Goal: Transaction & Acquisition: Subscribe to service/newsletter

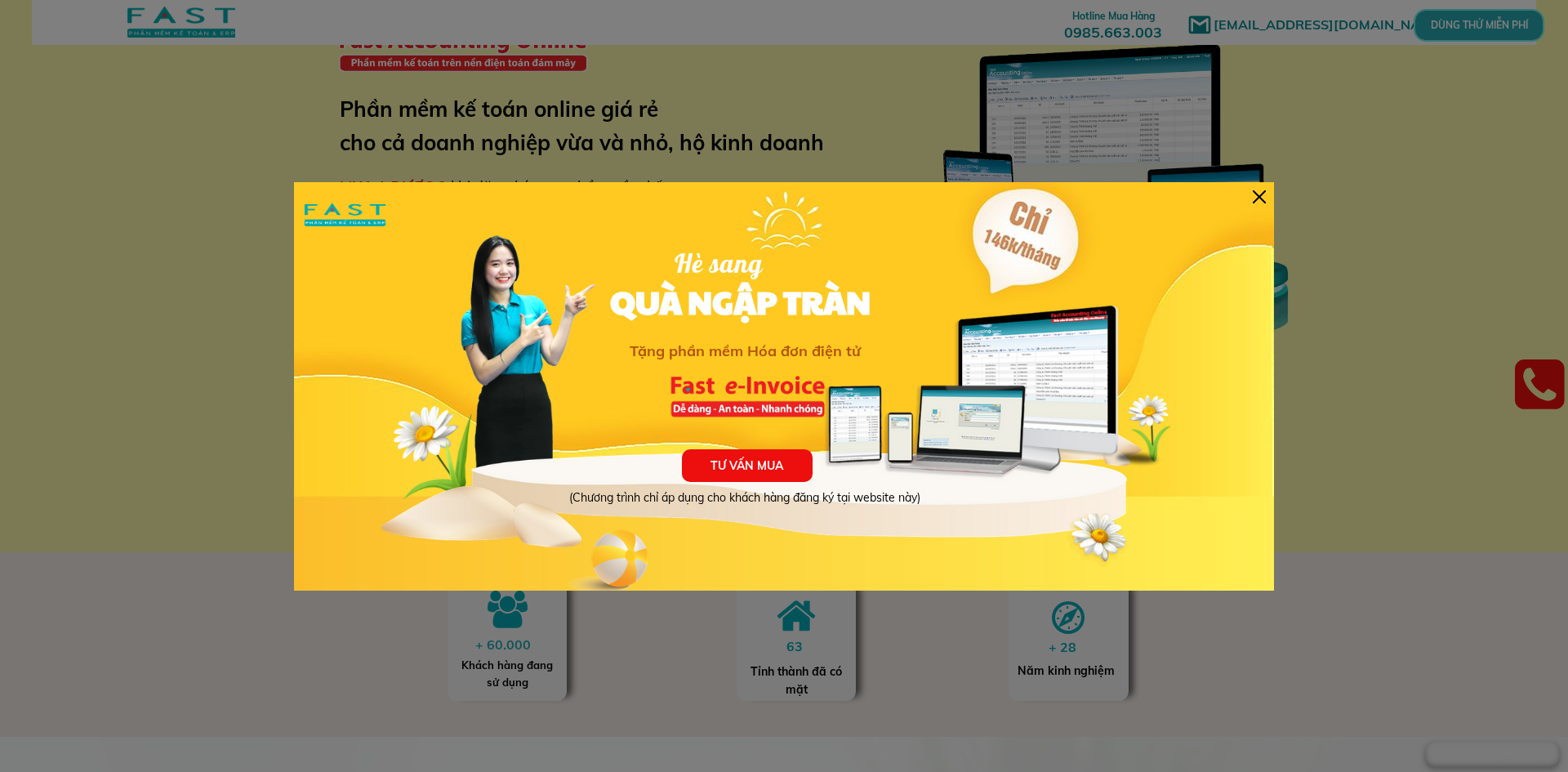
click at [1263, 193] on div at bounding box center [1259, 197] width 13 height 13
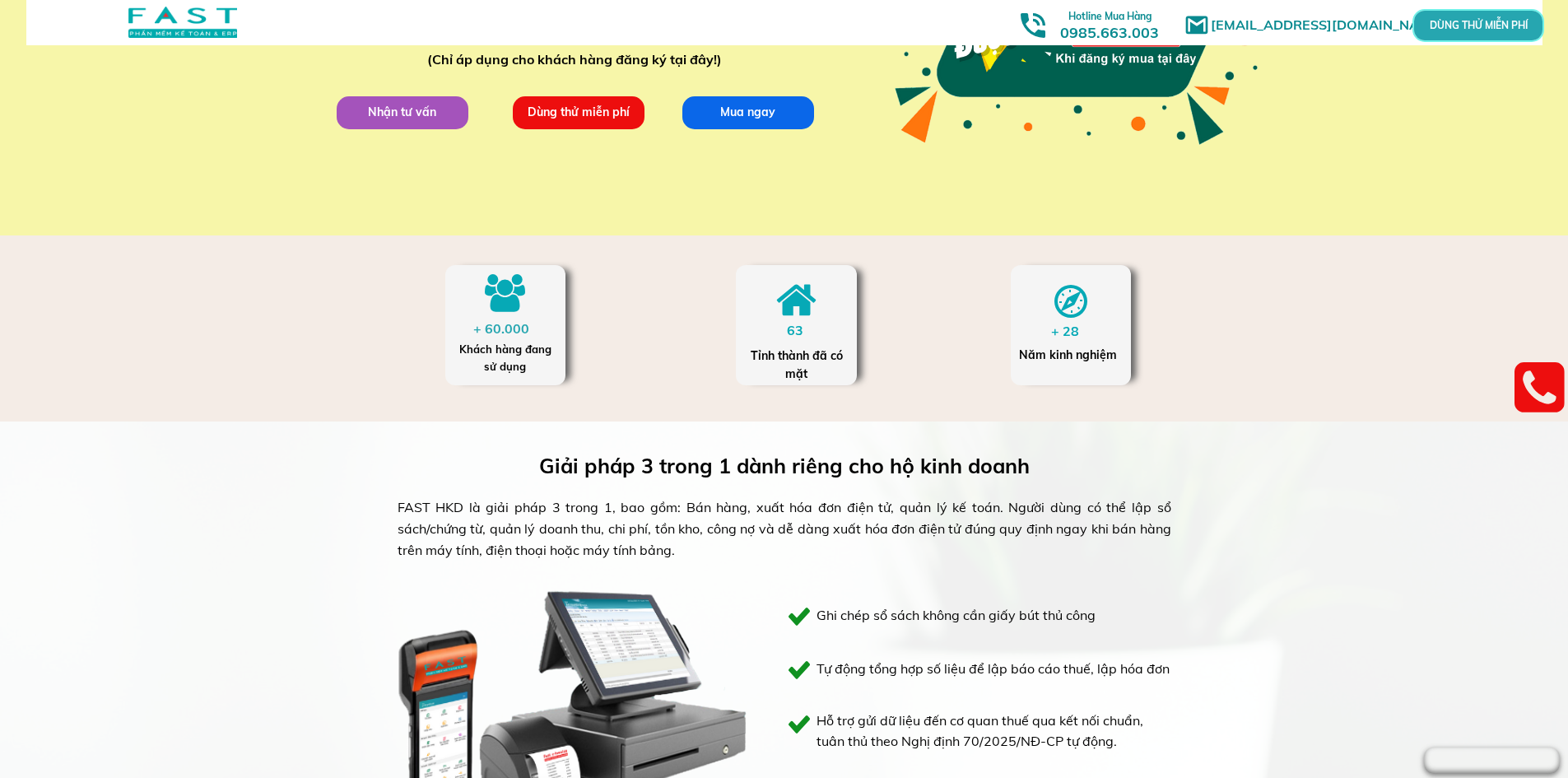
scroll to position [476, 0]
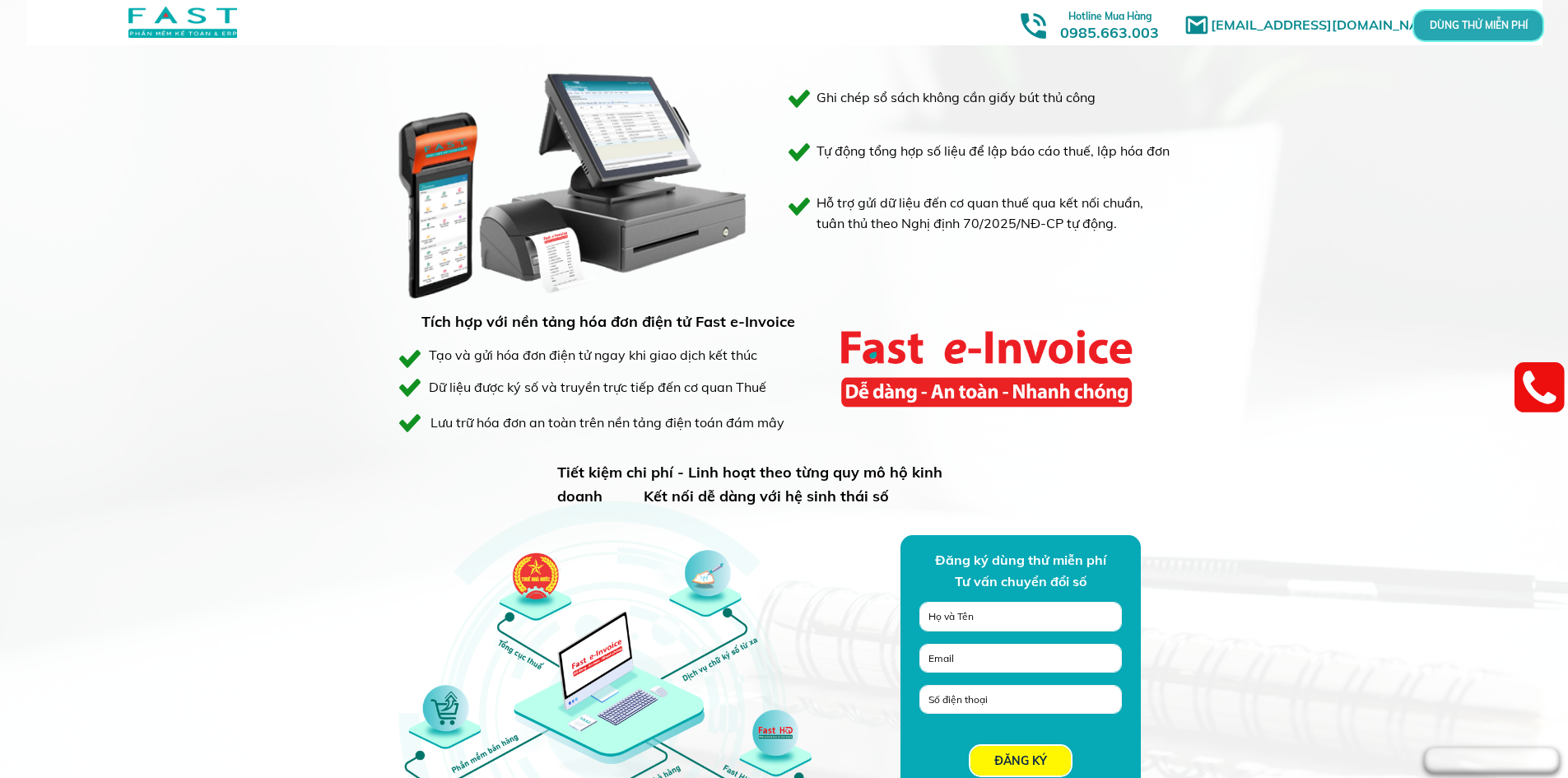
scroll to position [1052, 0]
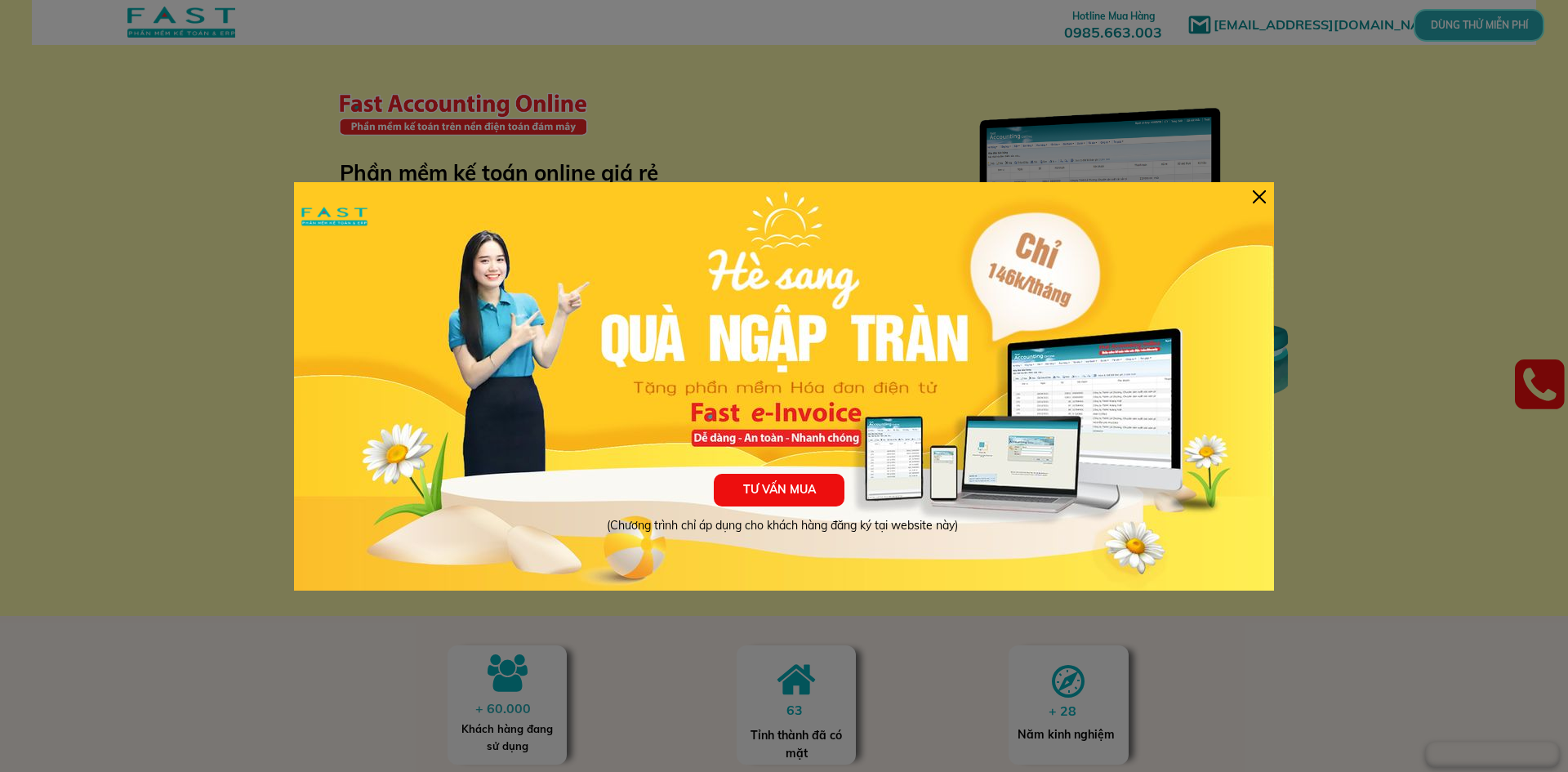
click at [1258, 193] on div at bounding box center [1259, 197] width 13 height 13
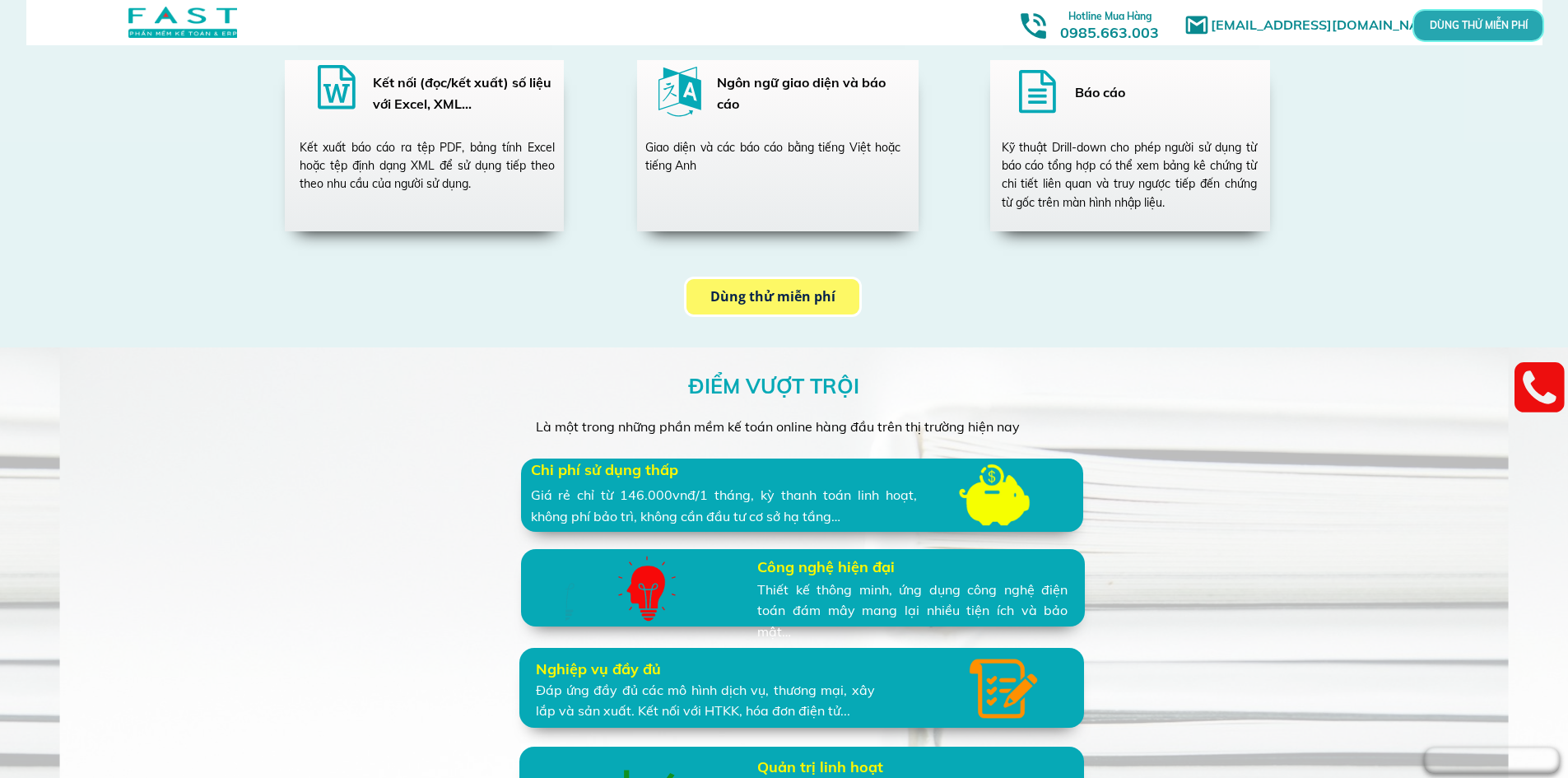
scroll to position [3211, 0]
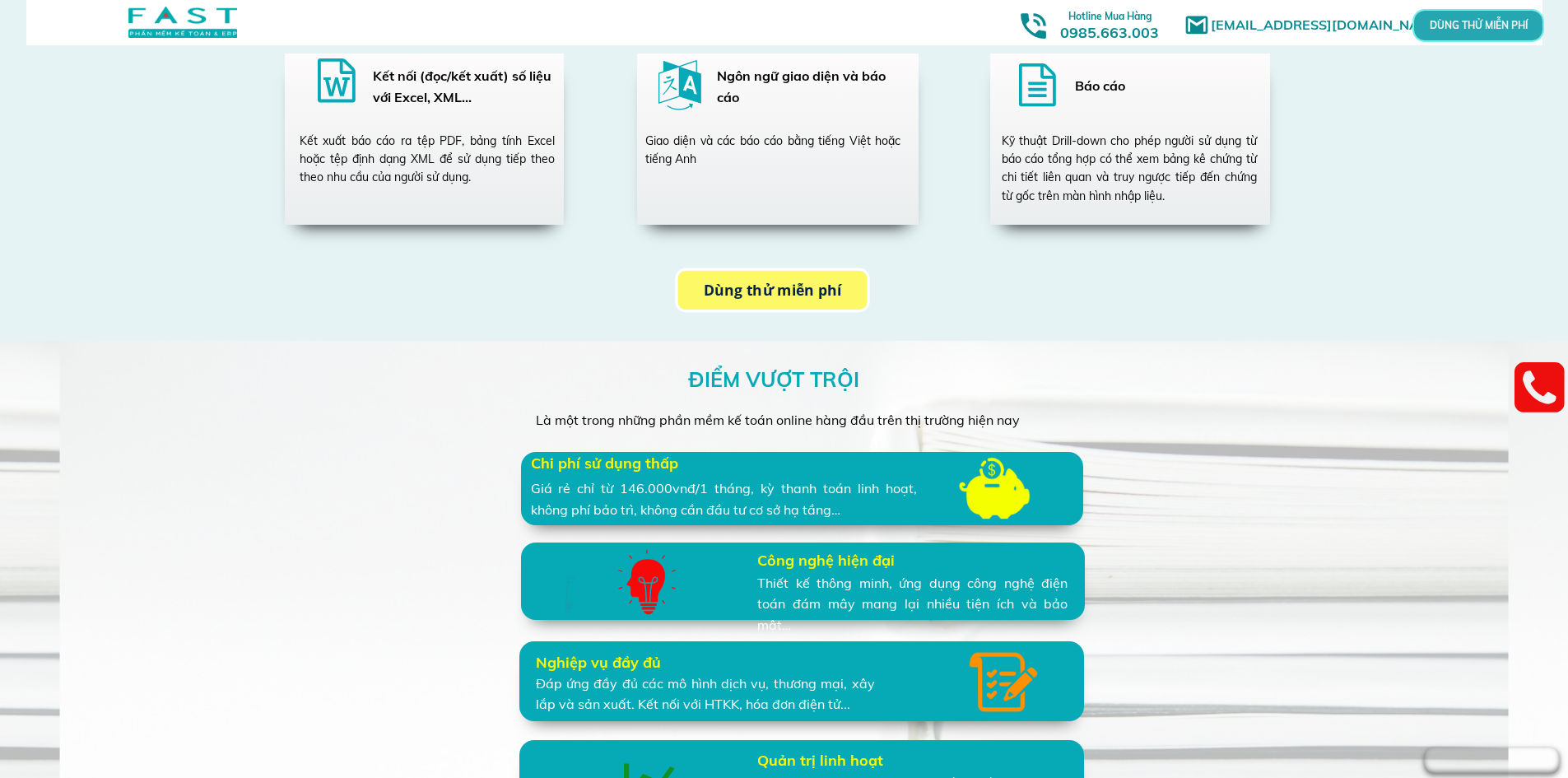
click at [785, 299] on p "Dùng thử miễn phí" at bounding box center [773, 290] width 190 height 39
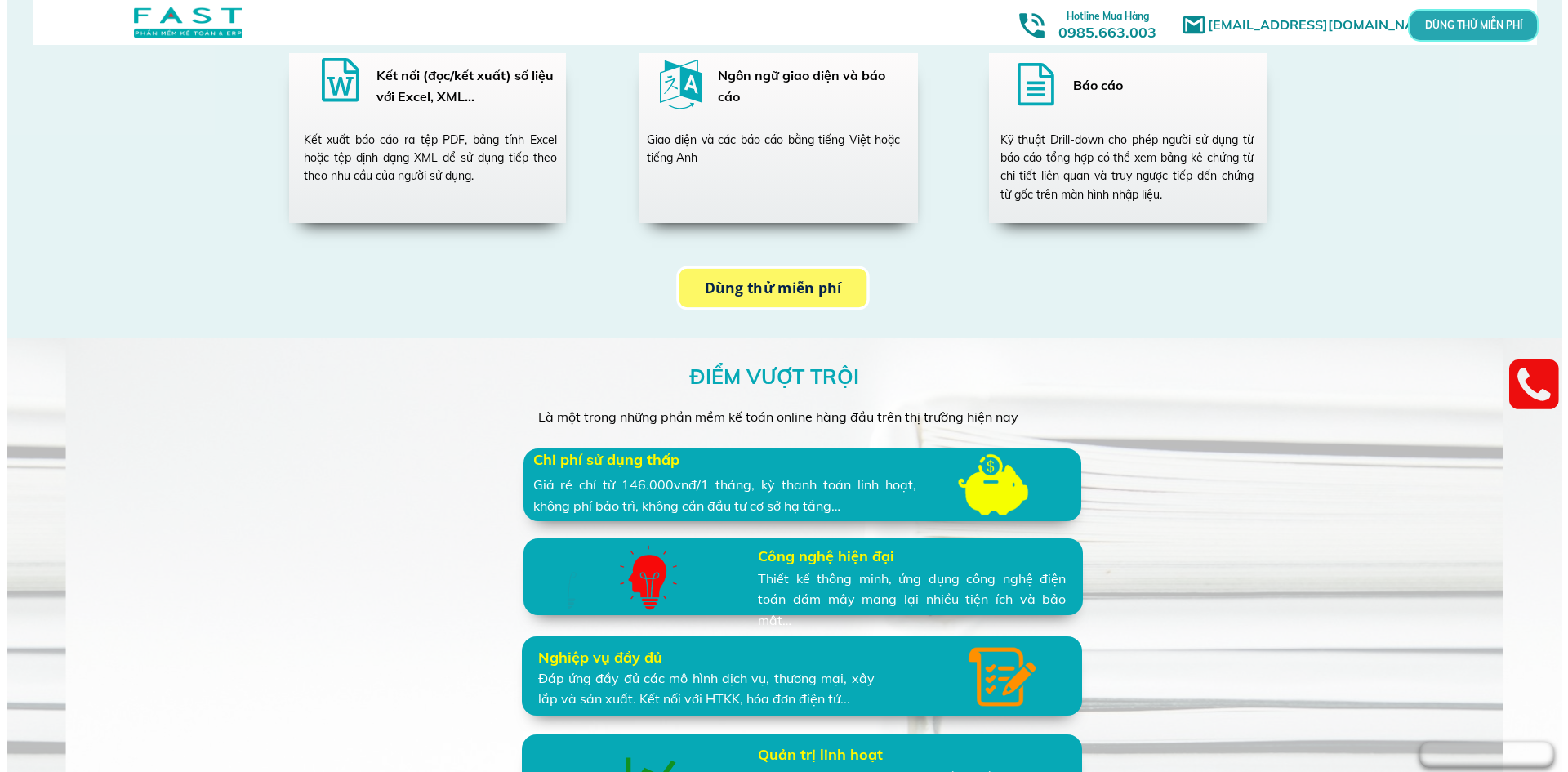
scroll to position [0, 0]
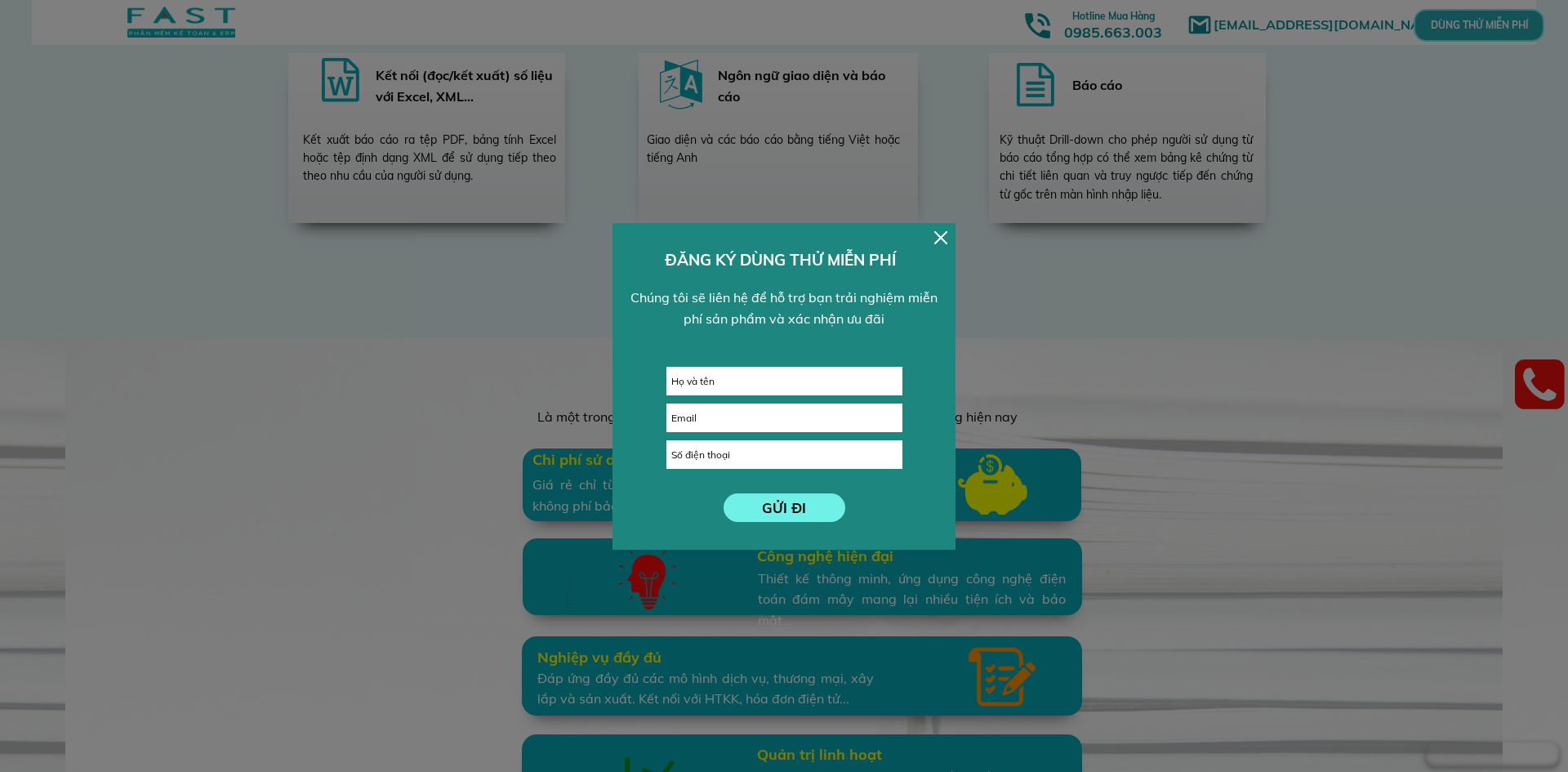
click at [941, 239] on div at bounding box center [940, 238] width 13 height 13
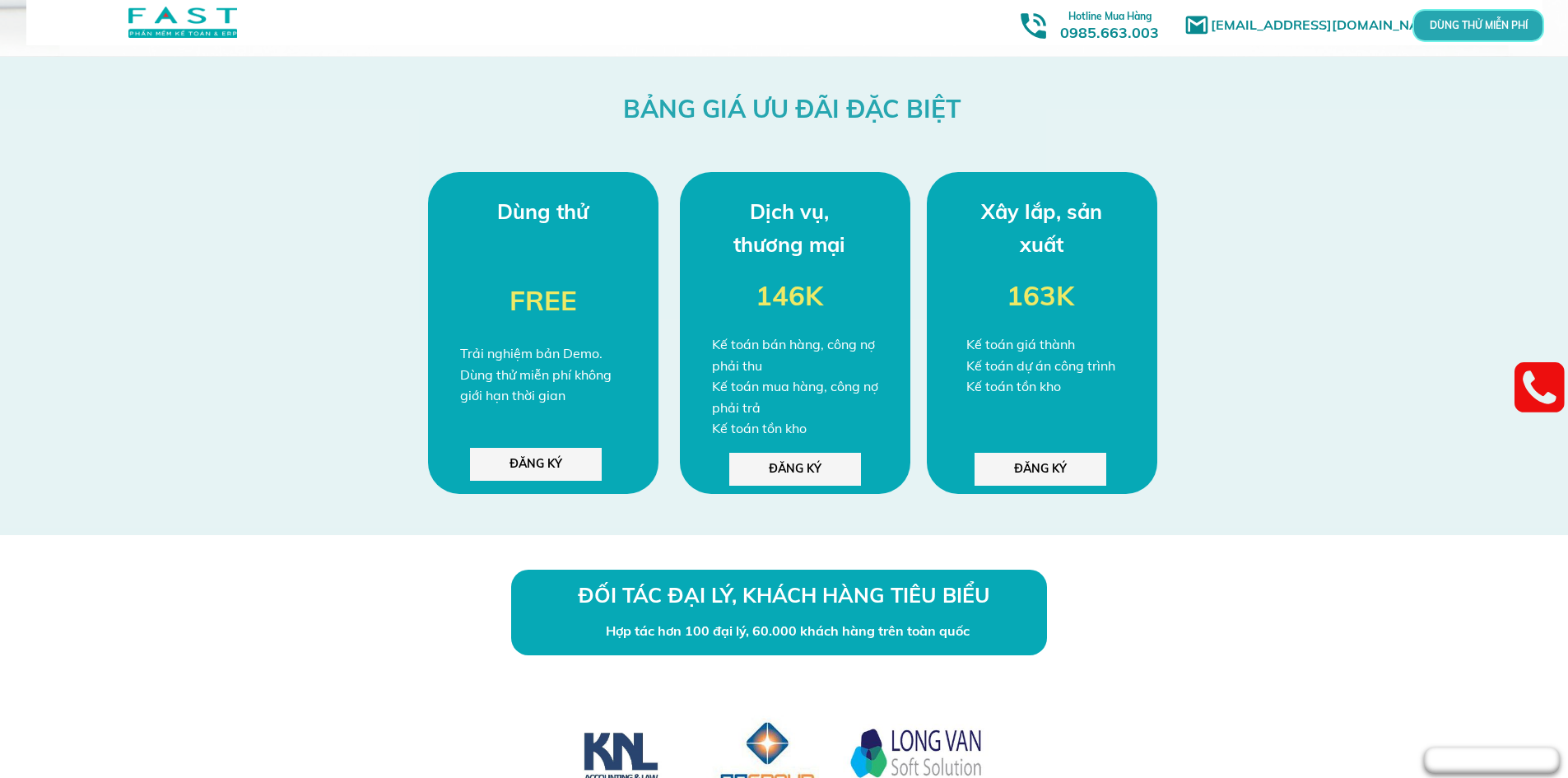
scroll to position [4363, 0]
